Goal: Information Seeking & Learning: Learn about a topic

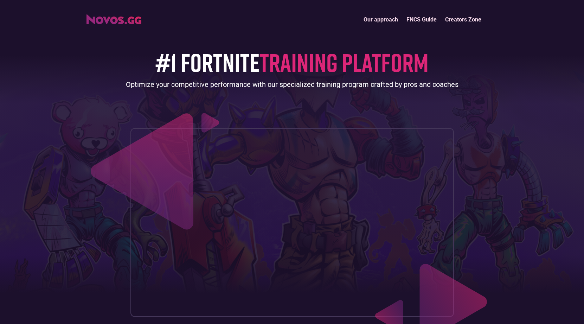
click at [422, 16] on link "FNCS Guide" at bounding box center [421, 19] width 39 height 15
click at [415, 18] on link "FNCS Guide" at bounding box center [421, 19] width 39 height 15
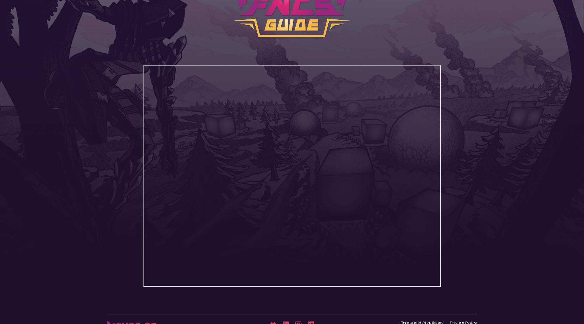
scroll to position [71, 0]
